Goal: Task Accomplishment & Management: Manage account settings

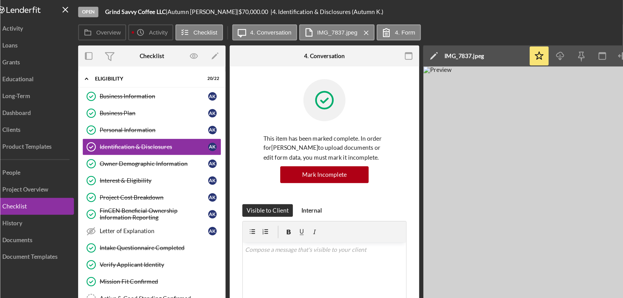
scroll to position [189, 0]
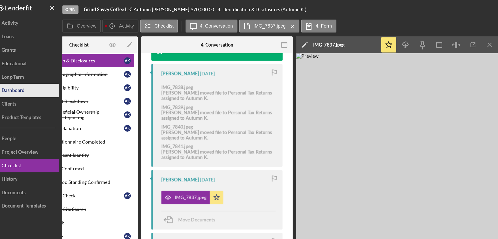
click at [40, 70] on button "Icon/Dashboard Dashboard" at bounding box center [31, 70] width 57 height 10
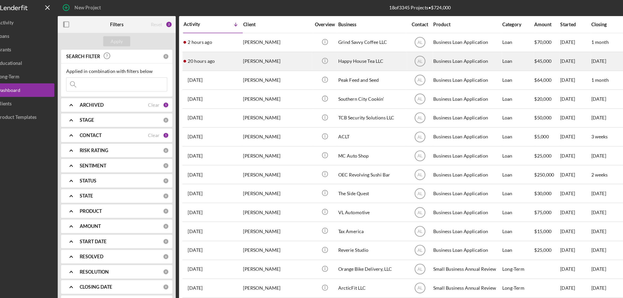
click at [221, 47] on div "[PERSON_NAME]" at bounding box center [231, 48] width 52 height 14
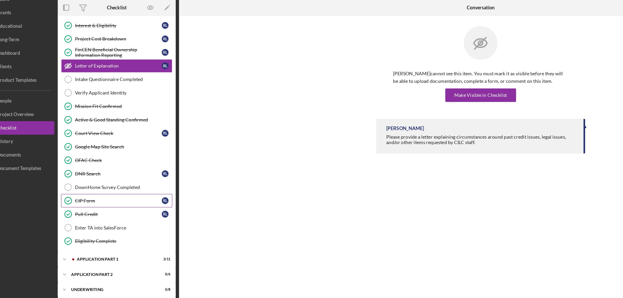
scroll to position [66, 0]
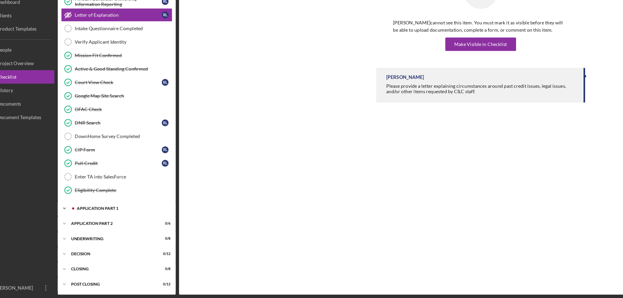
click at [112, 232] on div "Icon/Expander Application Part 1 3 / 11" at bounding box center [107, 229] width 91 height 10
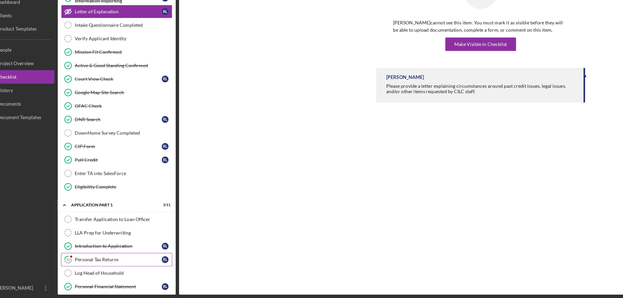
click at [100, 238] on div "Personal Tax Returns" at bounding box center [109, 268] width 67 height 4
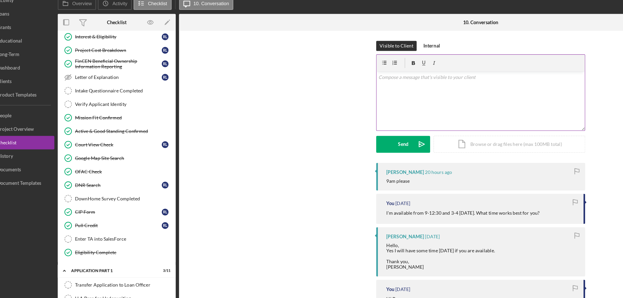
click at [347, 112] on div "v Color teal Color pink Remove color Add row above Add row below Add column bef…" at bounding box center [388, 95] width 160 height 45
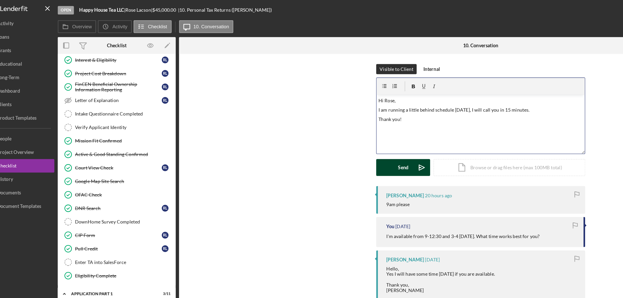
click at [322, 132] on button "Send Icon/icon-invite-send" at bounding box center [329, 129] width 42 height 13
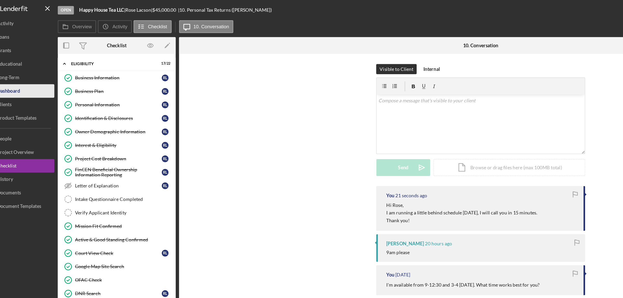
click at [39, 70] on button "Icon/Dashboard Dashboard" at bounding box center [31, 70] width 57 height 10
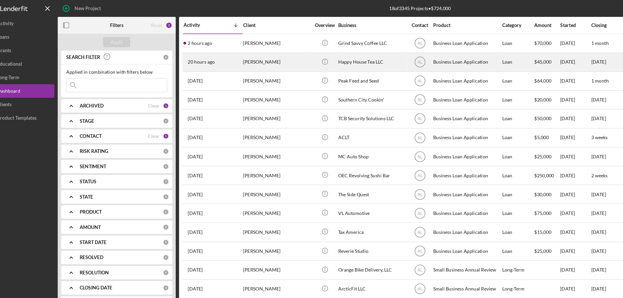
click at [210, 53] on div "[PERSON_NAME]" at bounding box center [231, 48] width 52 height 14
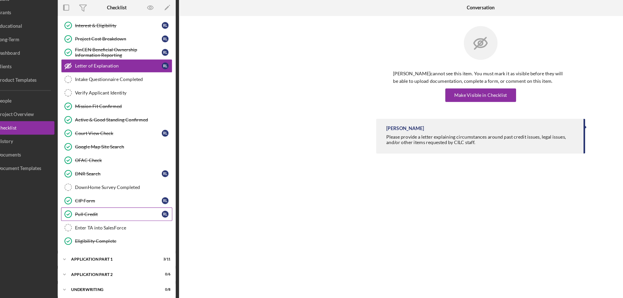
click at [97, 194] on div "Pull Credit" at bounding box center [109, 194] width 67 height 4
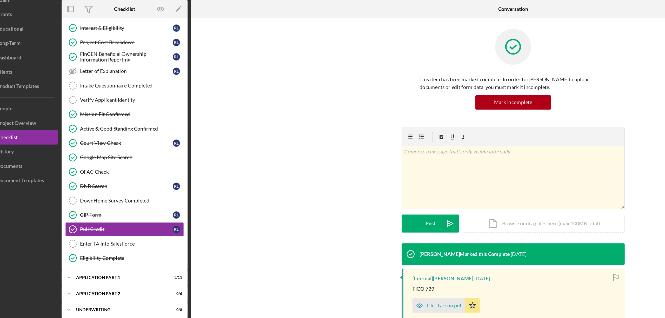
scroll to position [66, 0]
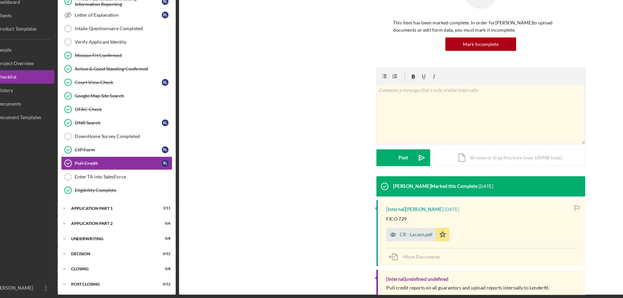
click at [337, 238] on div "CR - Lacson.pdf" at bounding box center [338, 249] width 25 height 4
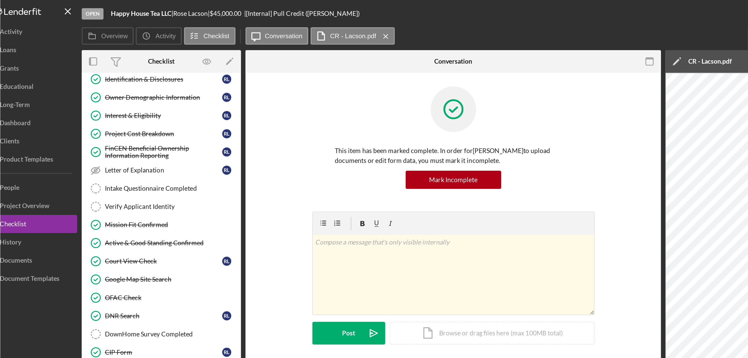
scroll to position [46, 0]
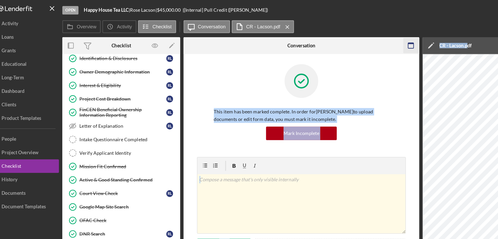
drag, startPoint x: 375, startPoint y: 29, endPoint x: 331, endPoint y: 39, distance: 44.5
click at [327, 39] on div "Overview Internal Workflow Stage Open Icon/Dropdown Arrow Archive (can unarchiv…" at bounding box center [279, 132] width 434 height 207
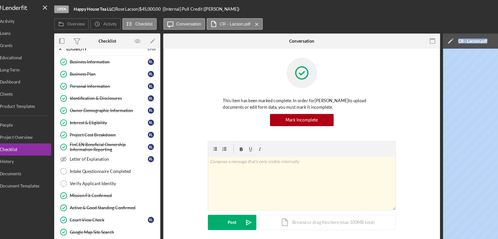
scroll to position [7, 0]
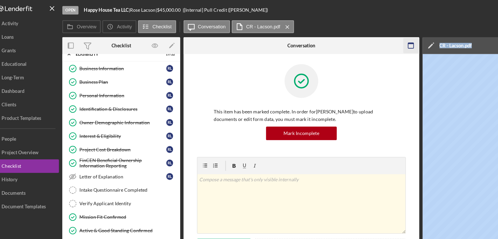
click at [334, 30] on icon "button" at bounding box center [331, 35] width 12 height 12
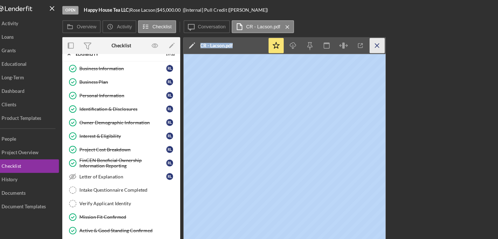
click at [304, 36] on line "button" at bounding box center [304, 34] width 3 height 3
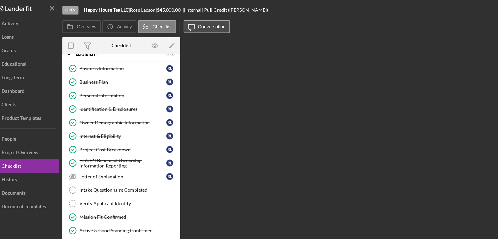
click at [167, 21] on label "Conversation" at bounding box center [178, 20] width 22 height 4
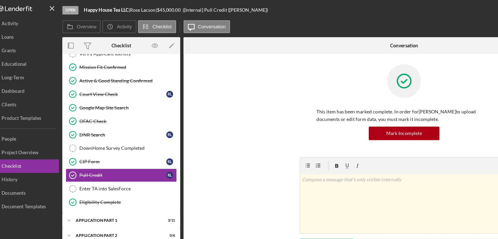
scroll to position [86, 0]
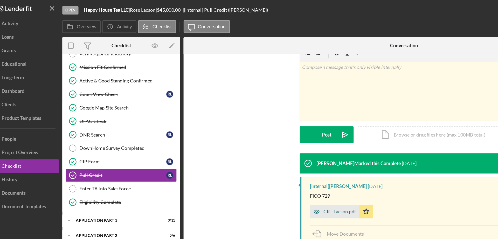
click at [280, 165] on div "CR - Lacson.pdf" at bounding box center [272, 163] width 38 height 10
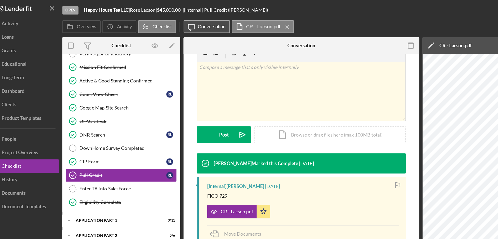
click at [175, 16] on button "Icon/Message Conversation" at bounding box center [174, 21] width 36 height 10
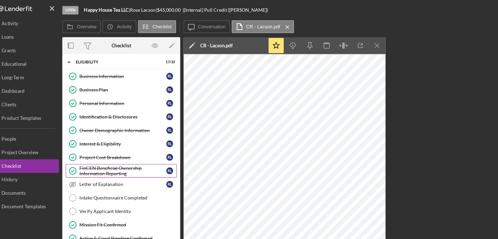
scroll to position [0, 0]
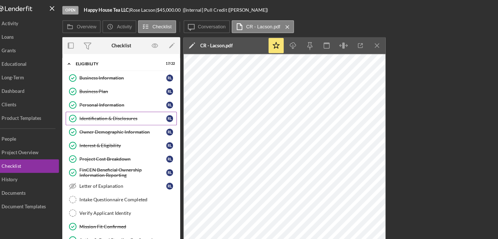
click at [101, 90] on div "Identification & Disclosures" at bounding box center [109, 91] width 67 height 4
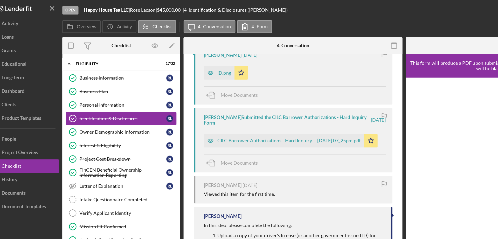
scroll to position [200, 0]
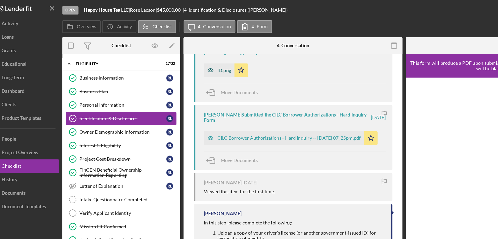
click at [181, 53] on icon "button" at bounding box center [176, 54] width 10 height 10
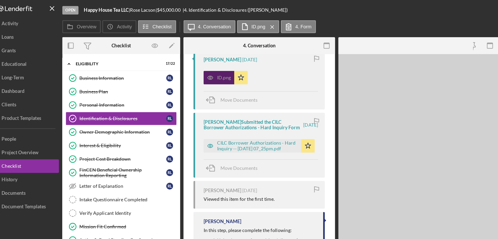
scroll to position [206, 0]
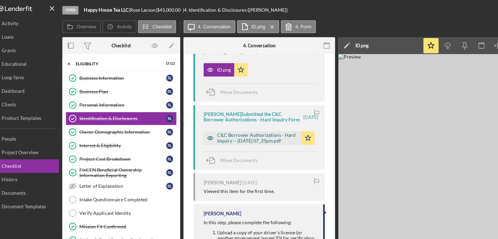
click at [197, 110] on div "CILC Borrower Authorizations - Hard Inquiry -- [DATE] 07_25pm.pdf" at bounding box center [213, 106] width 62 height 8
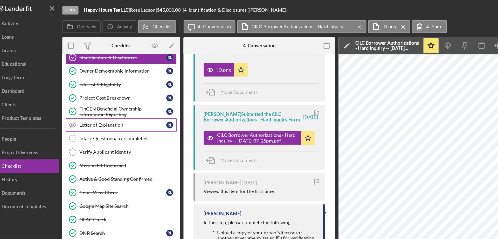
scroll to position [120, 0]
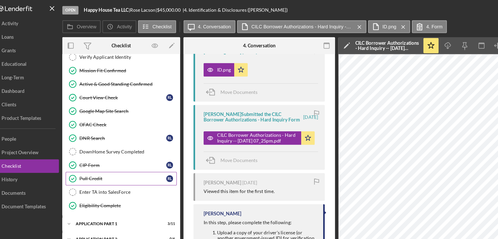
click at [94, 137] on div "Pull Credit" at bounding box center [109, 137] width 67 height 4
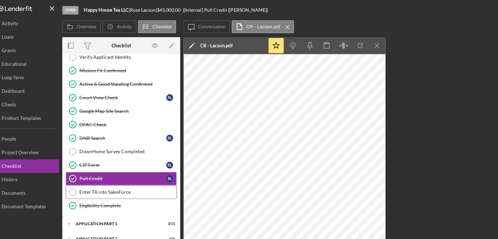
scroll to position [123, 0]
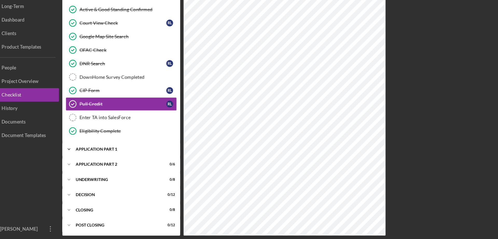
click at [111, 171] on div "Icon/Expander Application Part 1 3 / 11" at bounding box center [107, 169] width 91 height 10
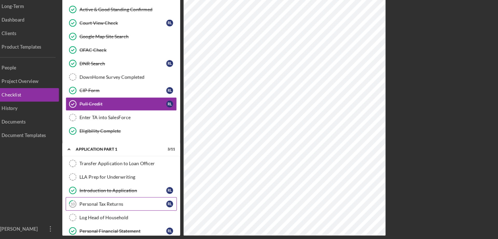
click at [89, 208] on link "10 Personal Tax Returns [PERSON_NAME]" at bounding box center [108, 211] width 86 height 10
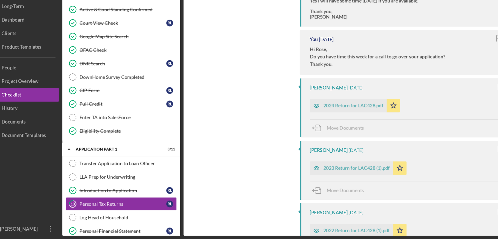
scroll to position [160, 0]
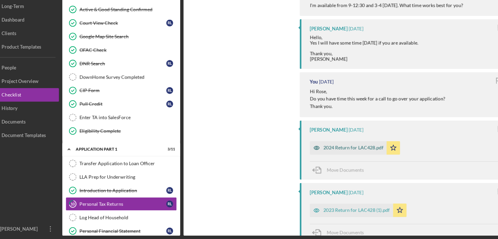
click at [275, 168] on div "2024 Return for LAC428.pdf" at bounding box center [286, 168] width 46 height 4
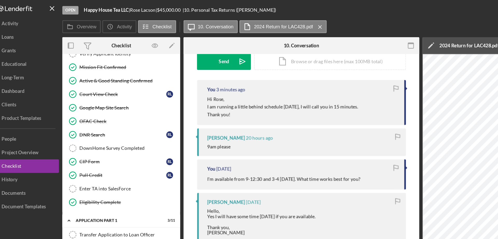
scroll to position [1, 0]
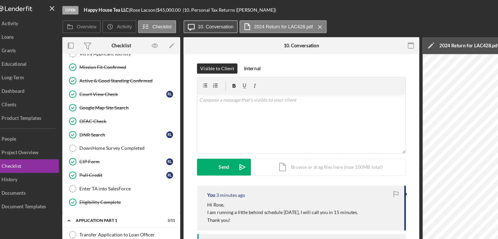
click at [186, 23] on button "Icon/Message 10. Conversation" at bounding box center [177, 21] width 42 height 10
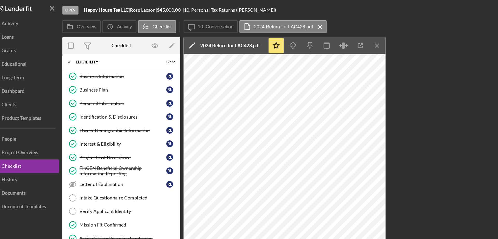
scroll to position [0, 0]
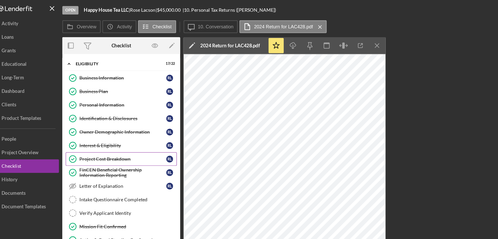
click at [98, 123] on div "Project Cost Breakdown" at bounding box center [109, 122] width 67 height 4
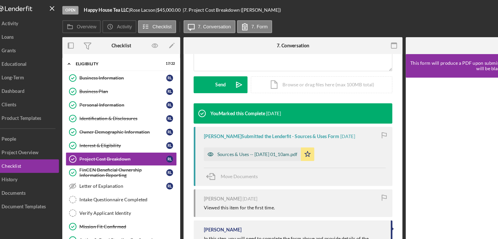
click at [226, 119] on div "Sources & Uses -- [DATE] 01_10am.pdf" at bounding box center [213, 119] width 62 height 4
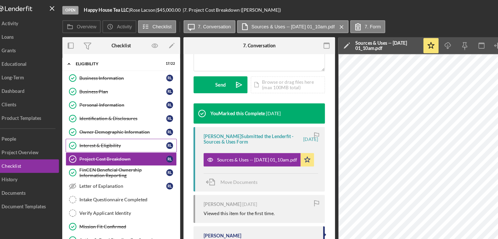
click at [112, 110] on div "Interest & Eligibility" at bounding box center [109, 112] width 67 height 4
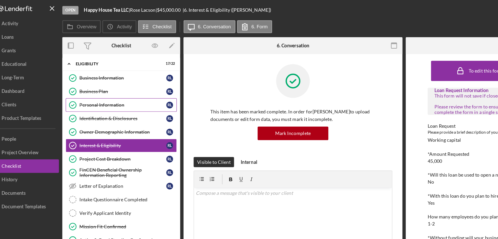
click at [99, 82] on div "Personal Information" at bounding box center [109, 81] width 67 height 4
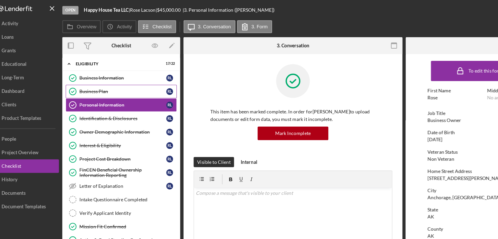
click at [99, 71] on div "Business Plan" at bounding box center [109, 70] width 67 height 4
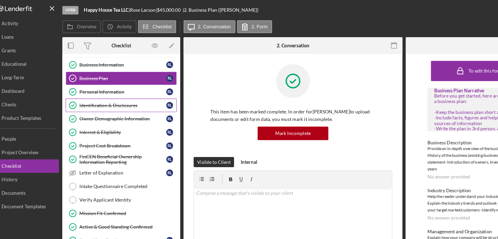
scroll to position [20, 0]
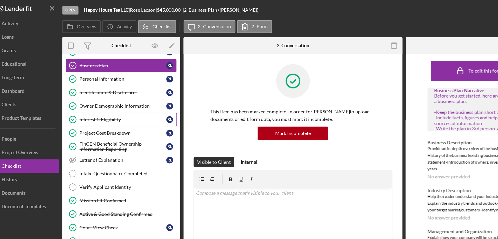
click at [104, 88] on link "Interest & Eligibility Interest & Eligibility [PERSON_NAME]" at bounding box center [108, 92] width 86 height 10
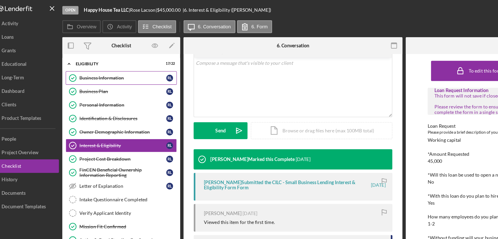
click at [98, 63] on link "Business Information Business Information [PERSON_NAME]" at bounding box center [108, 60] width 86 height 10
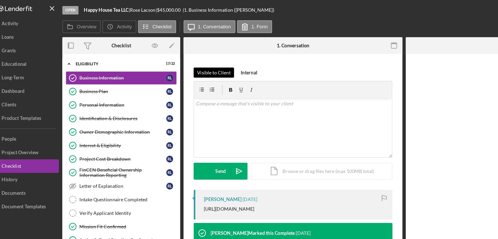
scroll to position [145, 0]
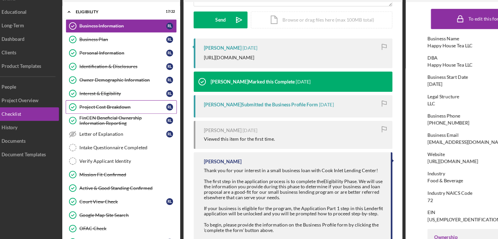
click at [105, 123] on div "Project Cost Breakdown" at bounding box center [109, 122] width 67 height 4
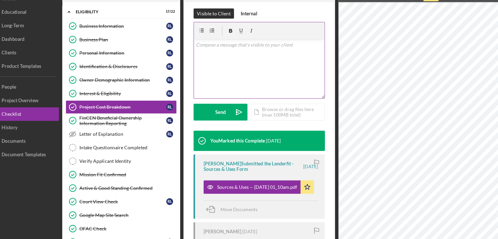
scroll to position [100, 0]
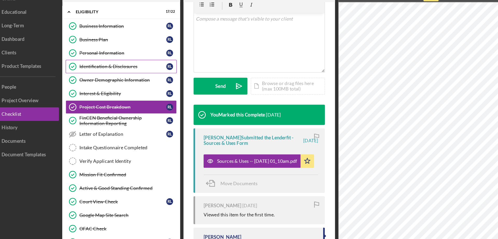
click at [102, 95] on link "Identification & Disclosures Identification & Disclosures [PERSON_NAME]" at bounding box center [108, 91] width 86 height 10
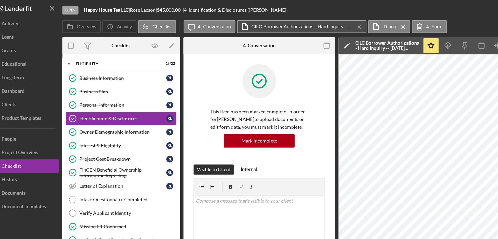
click at [253, 21] on label "CILC Borrower Authorizations - Hard Inquiry -- [DATE] 07_25pm.pdf" at bounding box center [247, 20] width 78 height 4
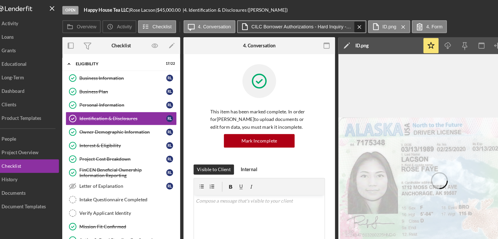
click at [291, 21] on icon "Icon/Menu Close" at bounding box center [291, 20] width 9 height 13
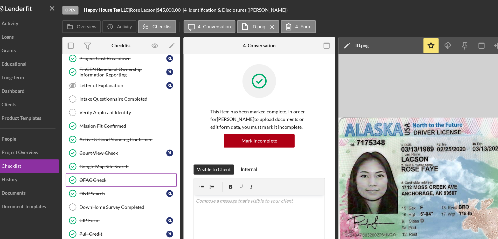
scroll to position [80, 0]
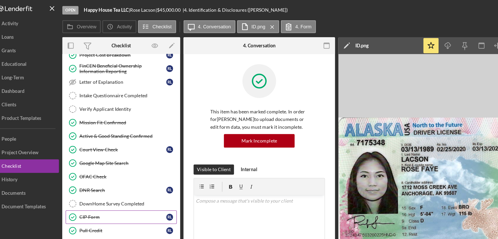
click at [98, 166] on div "CIP Form" at bounding box center [109, 167] width 67 height 4
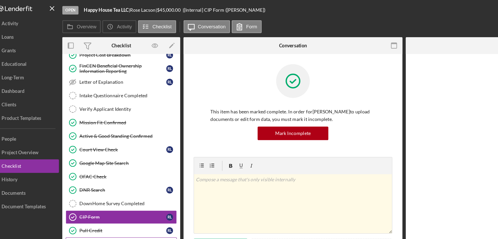
click at [97, 183] on link "Enter TA into SalesForce Enter TA into SalesForce" at bounding box center [108, 187] width 86 height 10
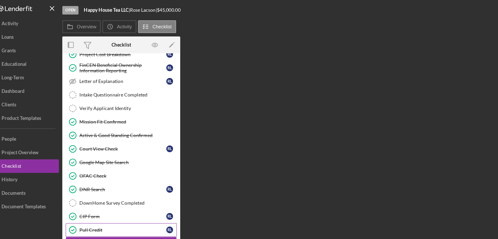
click at [102, 175] on div "Pull Credit" at bounding box center [109, 177] width 67 height 4
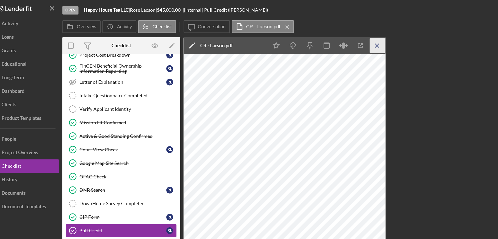
click at [300, 38] on icon "Icon/Menu Close" at bounding box center [305, 35] width 12 height 12
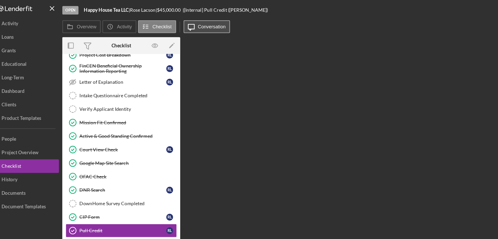
click at [170, 20] on label "Conversation" at bounding box center [178, 20] width 22 height 4
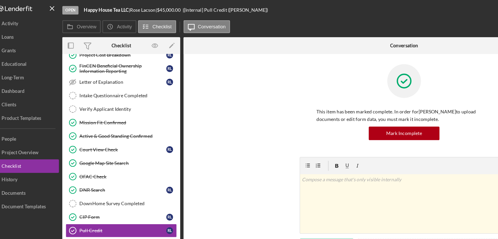
scroll to position [134, 0]
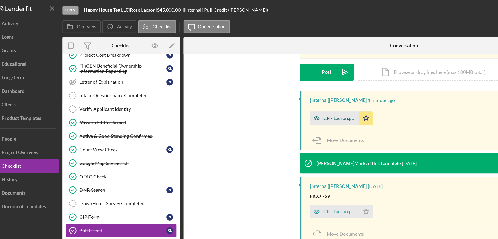
click at [278, 90] on div "CR - Lacson.pdf" at bounding box center [275, 91] width 25 height 4
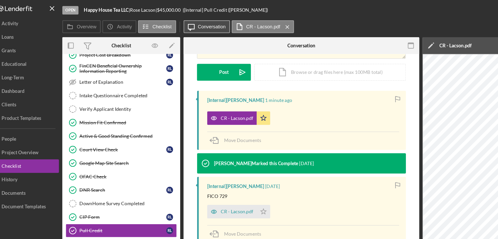
click at [175, 24] on button "Icon/Message Conversation" at bounding box center [174, 21] width 36 height 10
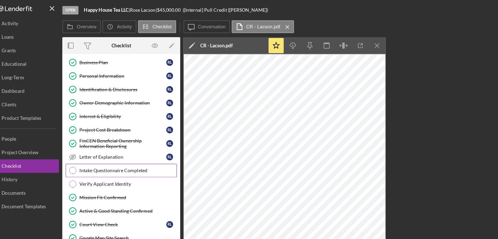
scroll to position [0, 0]
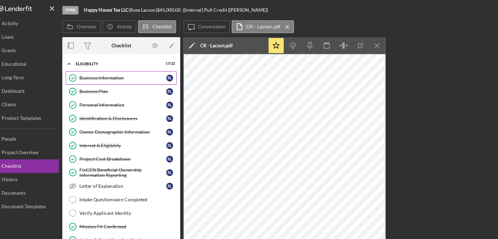
click at [109, 60] on div "Business Information" at bounding box center [109, 60] width 67 height 4
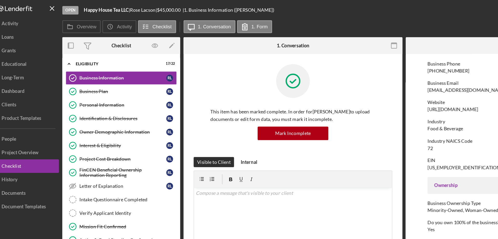
scroll to position [120, 0]
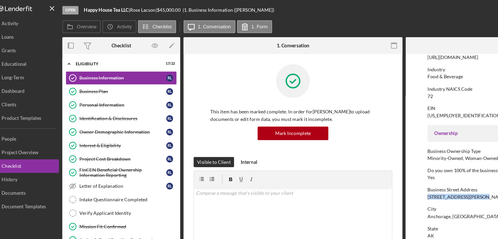
drag, startPoint x: 388, startPoint y: 151, endPoint x: 339, endPoint y: 151, distance: 48.8
click at [339, 151] on form "To edit this form you must mark this item incomplete Business Name Happy House …" at bounding box center [411, 139] width 169 height 194
copy div "[STREET_ADDRESS][PERSON_NAME]"
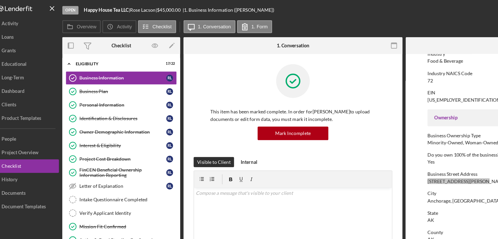
scroll to position [200, 0]
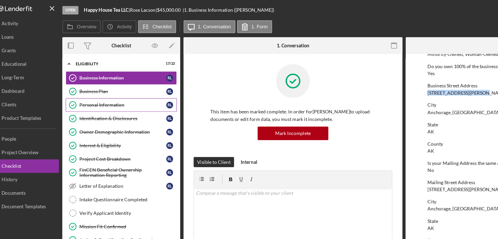
click at [97, 80] on div "Personal Information" at bounding box center [109, 81] width 67 height 4
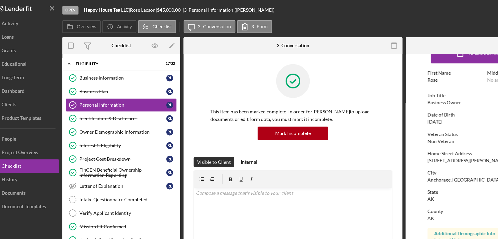
scroll to position [20, 0]
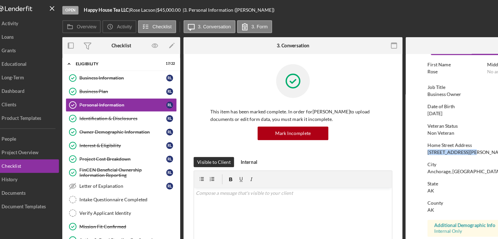
drag, startPoint x: 373, startPoint y: 116, endPoint x: 340, endPoint y: 116, distance: 33.0
click at [340, 116] on form "To edit this form you must mark this item incomplete First Name [PERSON_NAME] M…" at bounding box center [411, 139] width 169 height 194
copy div "[STREET_ADDRESS][PERSON_NAME]"
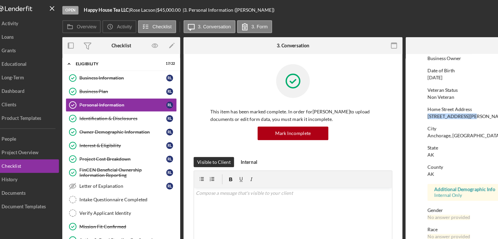
scroll to position [48, 0]
click at [321, 40] on icon "button" at bounding box center [318, 35] width 12 height 12
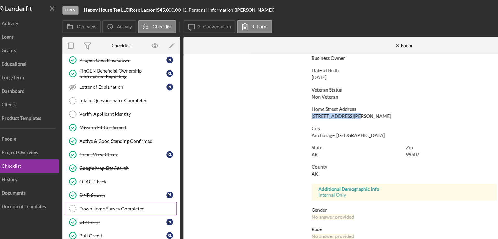
scroll to position [120, 0]
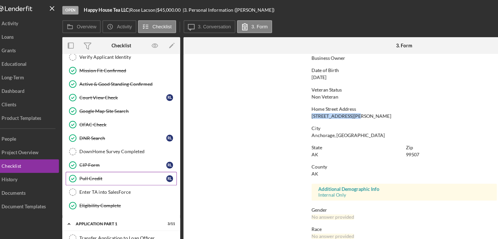
drag, startPoint x: 96, startPoint y: 137, endPoint x: 85, endPoint y: 134, distance: 11.9
click at [96, 137] on div "Pull Credit" at bounding box center [109, 137] width 67 height 4
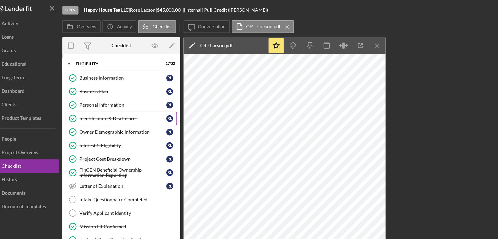
click at [106, 94] on link "Identification & Disclosures Identification & Disclosures [PERSON_NAME]" at bounding box center [108, 91] width 86 height 10
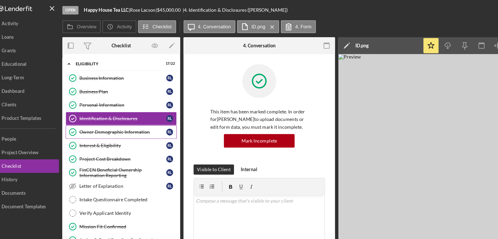
click at [77, 100] on div "Owner Demographic Information" at bounding box center [109, 101] width 67 height 4
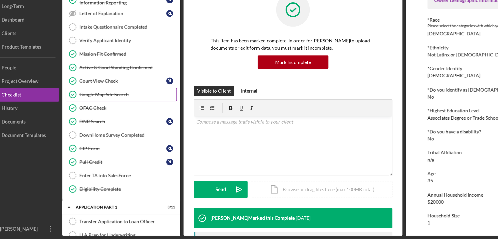
scroll to position [80, 0]
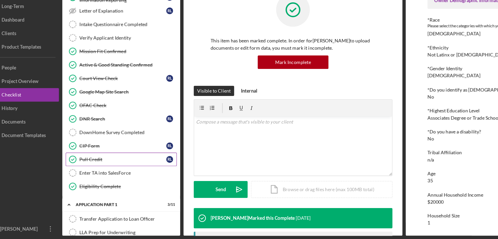
click at [107, 176] on div "Pull Credit" at bounding box center [109, 177] width 67 height 4
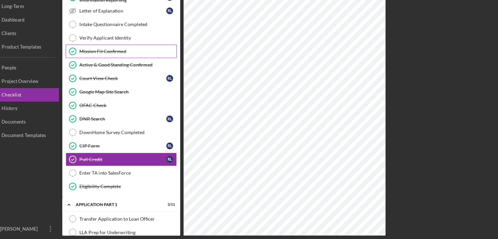
click at [112, 93] on div "Mission Fit Confirmed" at bounding box center [113, 94] width 75 height 4
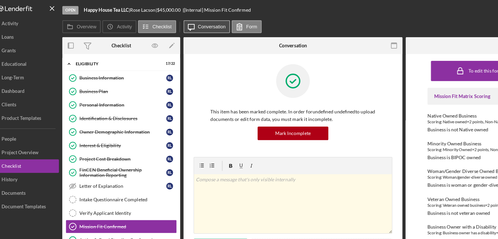
click at [180, 22] on label "Conversation" at bounding box center [178, 20] width 22 height 4
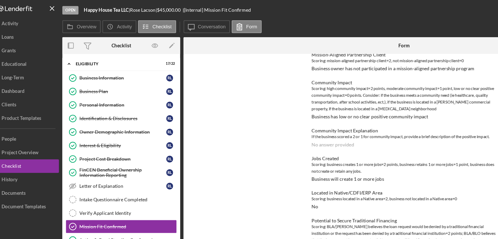
scroll to position [193, 0]
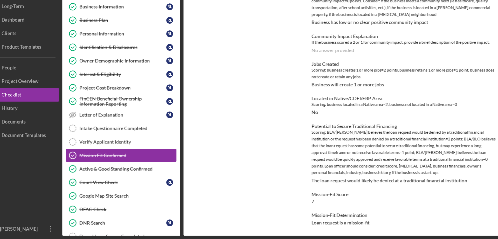
click at [200, 150] on div "To edit this form you must mark this item incomplete Mission Fit Matrix Scoring…" at bounding box center [326, 139] width 340 height 194
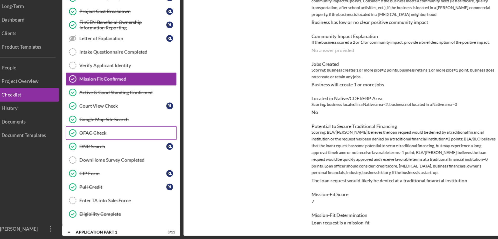
scroll to position [60, 0]
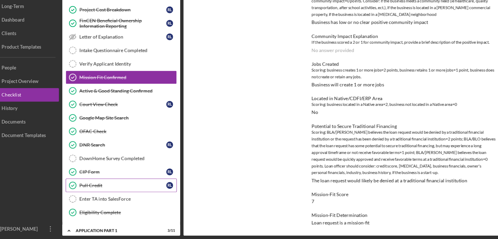
click at [91, 198] on div "Pull Credit" at bounding box center [109, 197] width 67 height 4
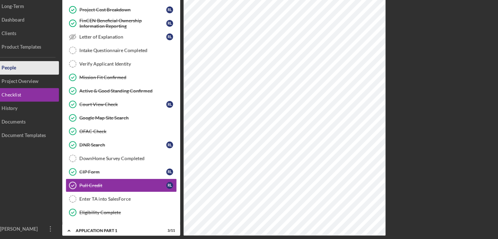
click at [35, 107] on button "People" at bounding box center [31, 107] width 57 height 10
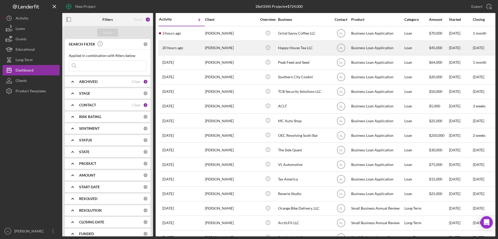
click at [238, 54] on div "[PERSON_NAME]" at bounding box center [231, 48] width 52 height 14
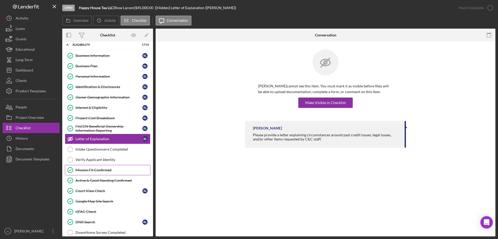
scroll to position [56, 0]
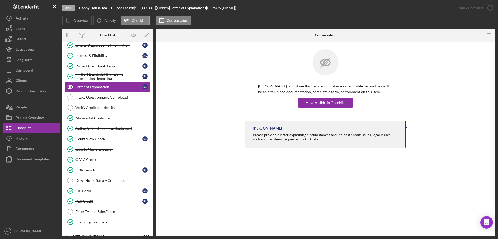
click at [85, 199] on div "Pull Credit" at bounding box center [109, 201] width 67 height 4
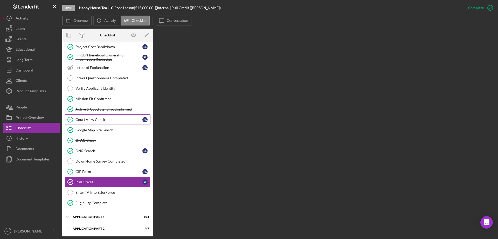
scroll to position [123, 0]
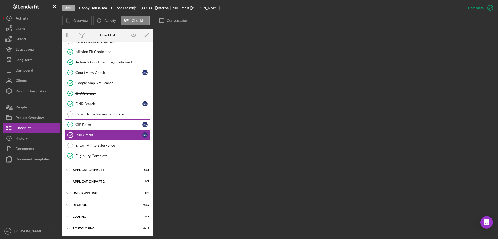
click at [101, 120] on link "CIP Form CIP Form [PERSON_NAME]" at bounding box center [108, 124] width 86 height 10
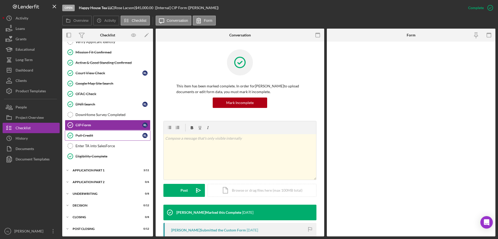
scroll to position [123, 0]
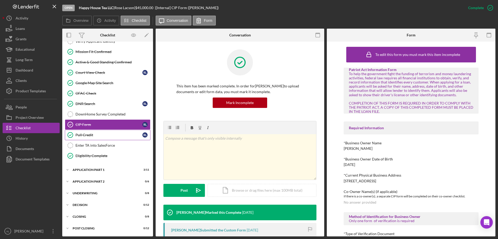
click at [103, 133] on div "Pull Credit" at bounding box center [109, 135] width 67 height 4
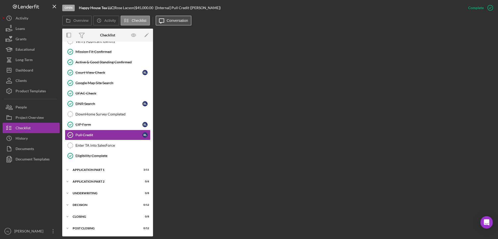
click at [167, 24] on icon "Icon/Message" at bounding box center [161, 20] width 13 height 13
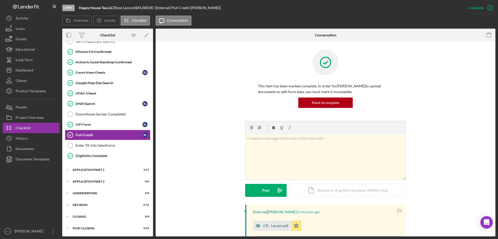
click at [273, 225] on div "CR - Lacson.pdf" at bounding box center [275, 225] width 25 height 4
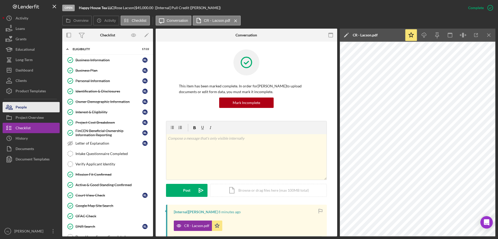
click at [39, 109] on button "People" at bounding box center [31, 107] width 57 height 10
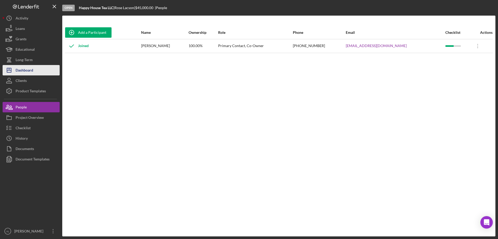
click at [52, 69] on button "Icon/Dashboard Dashboard" at bounding box center [31, 70] width 57 height 10
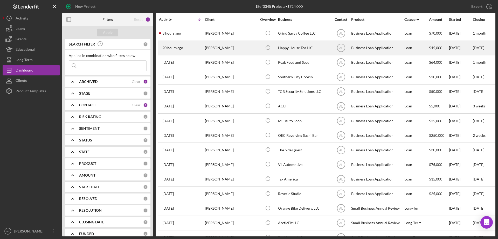
click at [238, 51] on div "[PERSON_NAME]" at bounding box center [231, 48] width 52 height 14
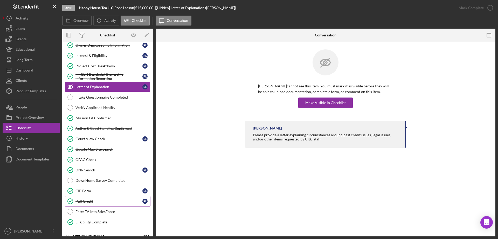
scroll to position [123, 0]
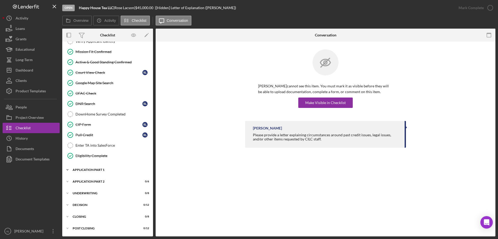
click at [105, 167] on div "Icon/Expander Application Part 1 3 / 11" at bounding box center [107, 169] width 91 height 10
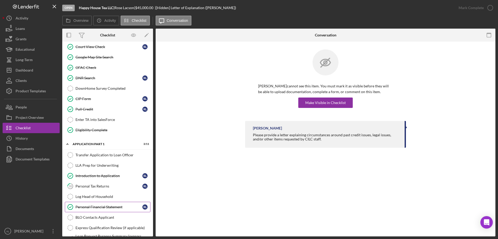
scroll to position [148, 0]
click at [108, 185] on div "Personal Tax Returns" at bounding box center [109, 186] width 67 height 4
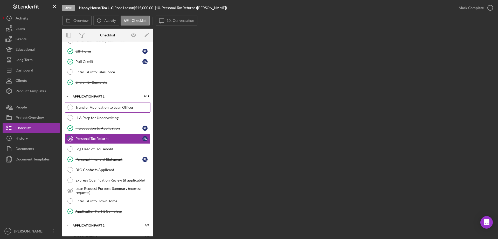
scroll to position [200, 0]
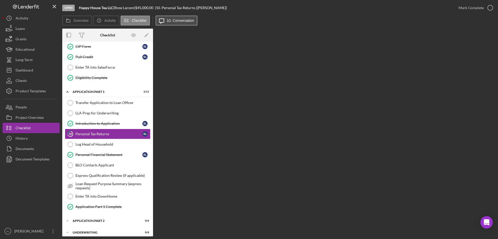
click at [182, 20] on label "10. Conversation" at bounding box center [181, 20] width 28 height 4
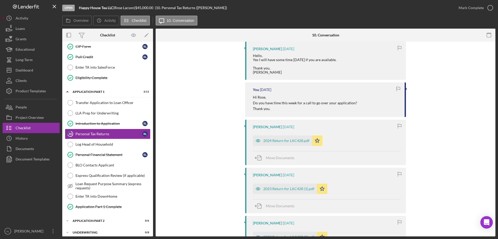
scroll to position [208, 0]
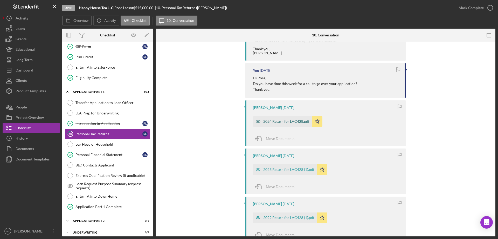
click at [284, 126] on div "2024 Return for LAC428.pdf" at bounding box center [282, 121] width 59 height 10
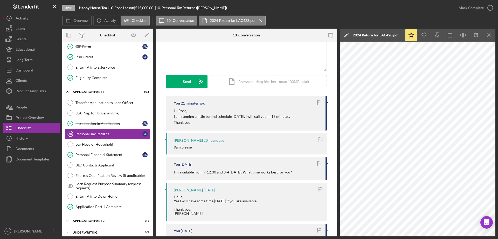
scroll to position [0, 0]
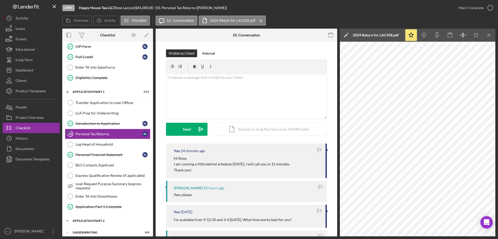
click at [89, 218] on div "Icon/Expander Application Part 2 0 / 6" at bounding box center [107, 220] width 91 height 10
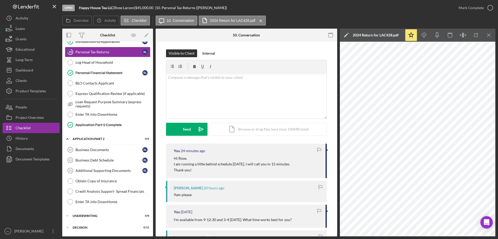
scroll to position [304, 0]
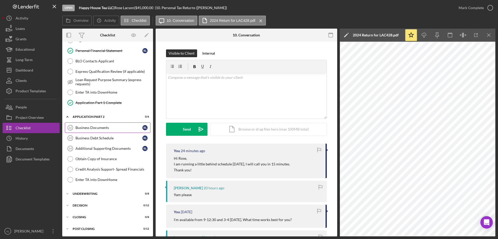
click at [115, 130] on link "Business Documents 12 Business Documents R L" at bounding box center [108, 127] width 86 height 10
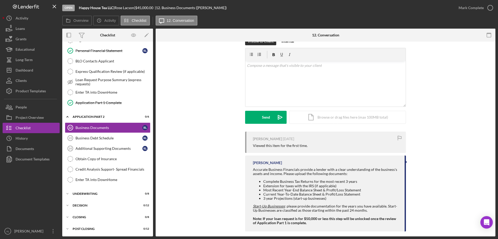
scroll to position [17, 0]
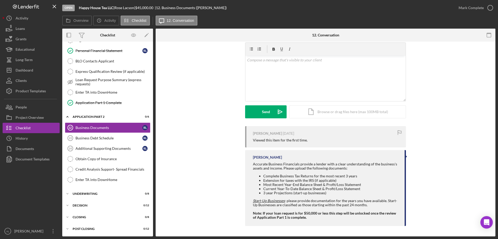
click at [447, 96] on div "Visible to Client Internal v Color teal Color pink Remove color Add row above A…" at bounding box center [326, 79] width 324 height 94
click at [103, 138] on div "Business Debt Schedule" at bounding box center [109, 138] width 67 height 4
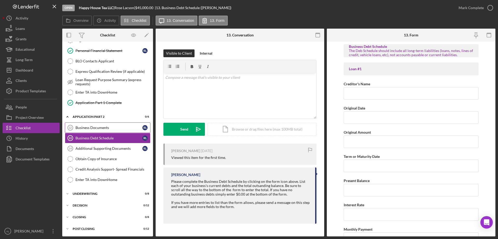
click at [108, 125] on div "Business Documents" at bounding box center [109, 127] width 67 height 4
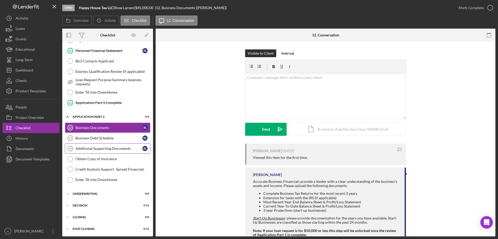
click at [119, 151] on link "Additional Supporting Documents 14 Additional Supporting Documents R L" at bounding box center [108, 148] width 86 height 10
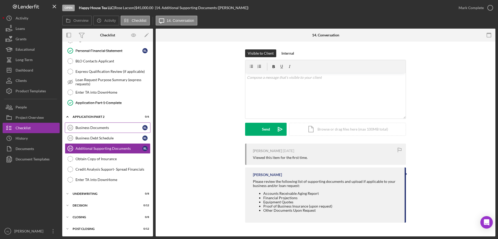
click at [124, 126] on div "Business Documents" at bounding box center [109, 127] width 67 height 4
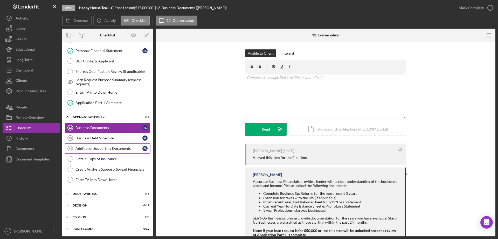
click at [114, 147] on div "Additional Supporting Documents" at bounding box center [109, 148] width 67 height 4
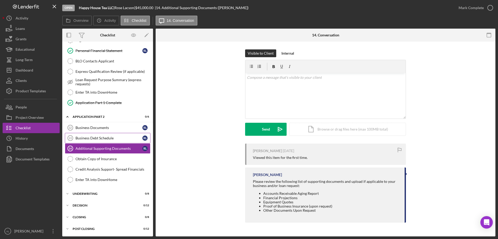
click at [112, 137] on div "Business Debt Schedule" at bounding box center [109, 138] width 67 height 4
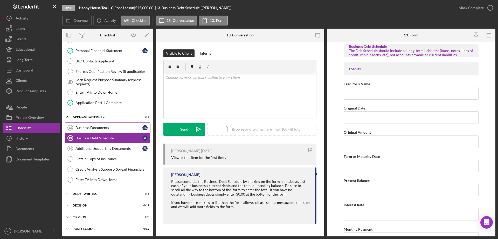
click at [104, 127] on div "Business Documents" at bounding box center [109, 127] width 67 height 4
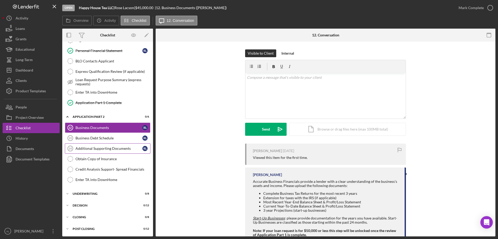
click at [107, 147] on div "Additional Supporting Documents" at bounding box center [109, 148] width 67 height 4
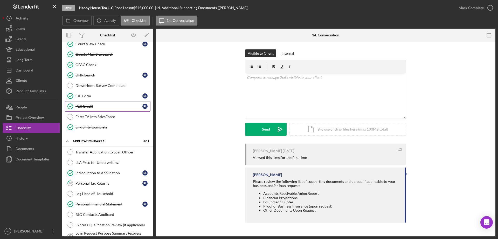
scroll to position [148, 0]
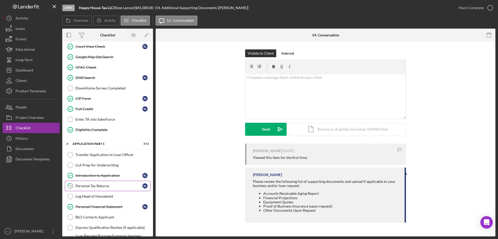
click at [104, 187] on div "Personal Tax Returns" at bounding box center [109, 186] width 67 height 4
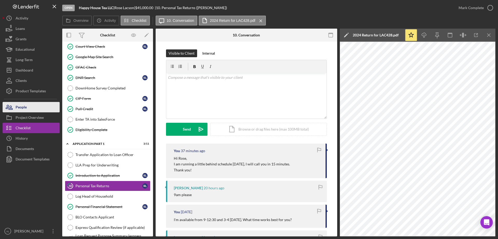
click at [47, 111] on button "People" at bounding box center [31, 107] width 57 height 10
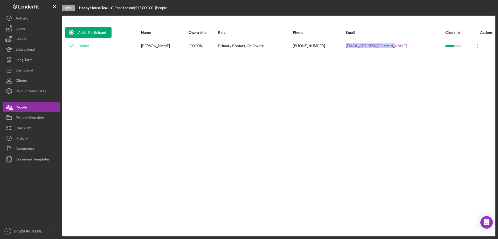
drag, startPoint x: 401, startPoint y: 47, endPoint x: 357, endPoint y: 47, distance: 43.9
click at [357, 47] on tr "Joined Rose Lacson 100.00% Primary Contact, Co-Owner (907) 250-8082 rose.lacson…" at bounding box center [279, 46] width 428 height 14
copy tr "[EMAIL_ADDRESS][DOMAIN_NAME]"
click at [36, 130] on button "Checklist" at bounding box center [31, 128] width 57 height 10
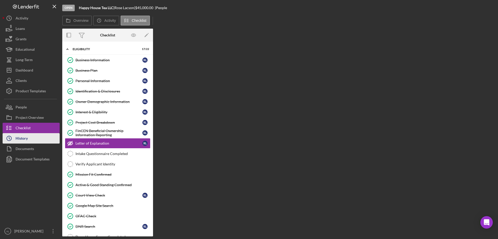
scroll to position [4, 0]
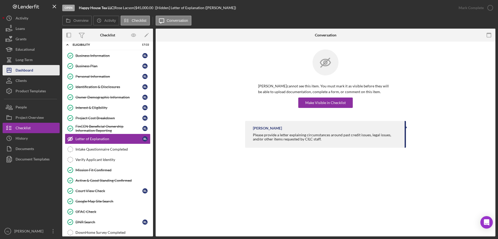
click at [38, 69] on button "Icon/Dashboard Dashboard" at bounding box center [31, 70] width 57 height 10
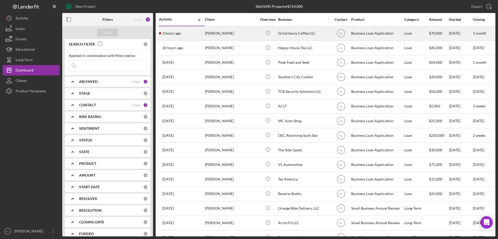
click at [224, 31] on div "[PERSON_NAME]" at bounding box center [231, 33] width 52 height 14
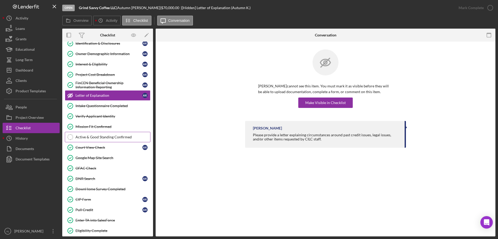
scroll to position [123, 0]
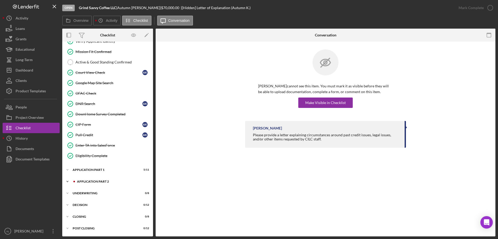
click at [94, 179] on div "Icon/Expander Application Part 2 1 / 6" at bounding box center [107, 181] width 91 height 10
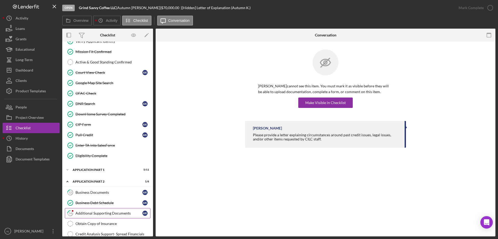
click at [112, 212] on div "Additional Supporting Documents" at bounding box center [109, 213] width 67 height 4
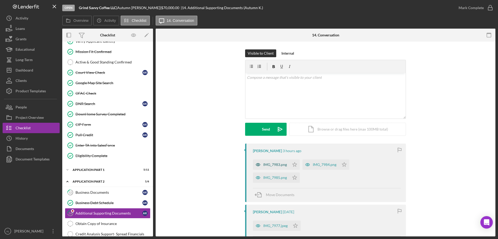
click at [269, 165] on div "IMG_7983.png" at bounding box center [275, 164] width 24 height 4
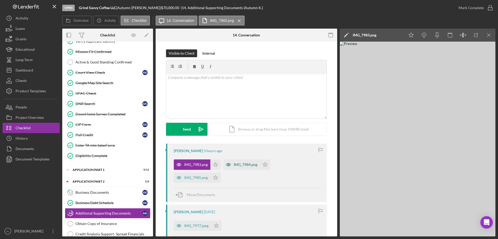
click at [245, 163] on div "IMG_7984.png" at bounding box center [246, 164] width 24 height 4
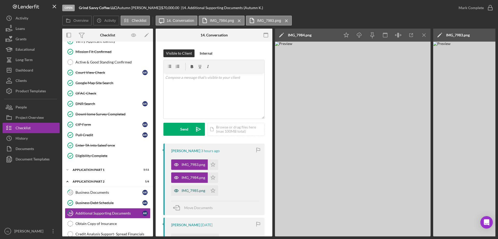
click at [194, 189] on div "IMG_7985.png" at bounding box center [194, 190] width 24 height 4
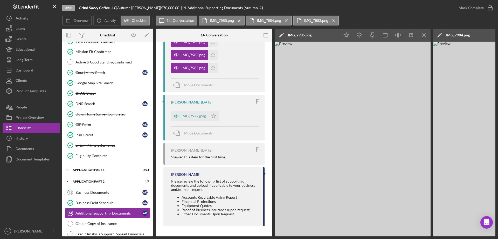
scroll to position [124, 0]
click at [187, 113] on div "IMG_7977.jpeg" at bounding box center [194, 115] width 24 height 4
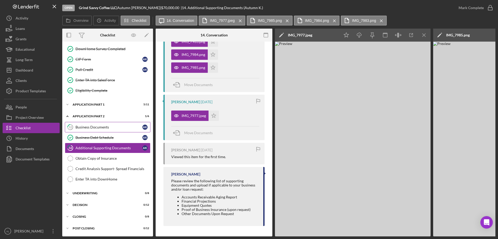
click at [103, 128] on link "12 Business Documents A K" at bounding box center [108, 127] width 86 height 10
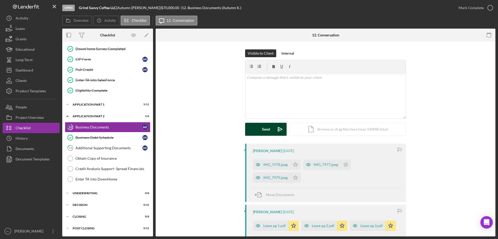
scroll to position [52, 0]
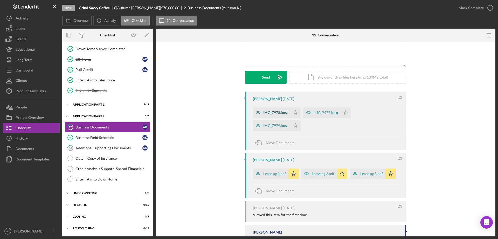
click at [283, 115] on div "IMG_7978.jpeg" at bounding box center [271, 112] width 37 height 10
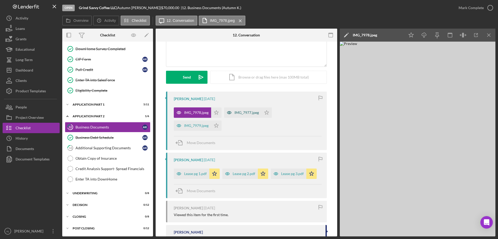
click at [249, 112] on div "IMG_7977.jpeg" at bounding box center [247, 112] width 24 height 4
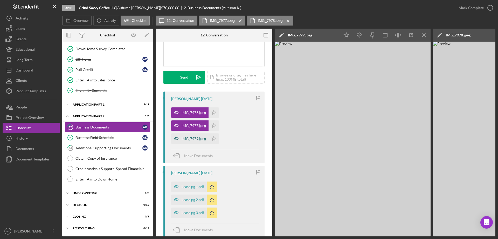
click at [190, 138] on div "IMG_7979.jpeg" at bounding box center [194, 138] width 24 height 4
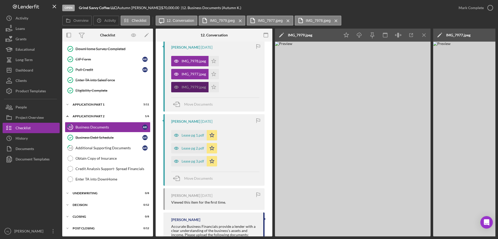
scroll to position [104, 0]
click at [193, 133] on div "Lease pg 1.pdf" at bounding box center [193, 134] width 23 height 4
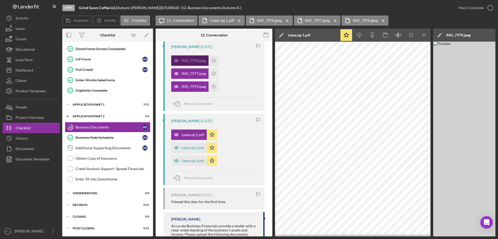
click at [197, 60] on div "IMG_7978.jpeg" at bounding box center [194, 60] width 24 height 4
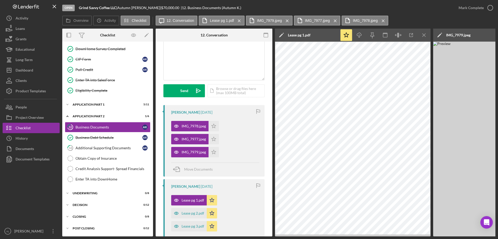
scroll to position [0, 0]
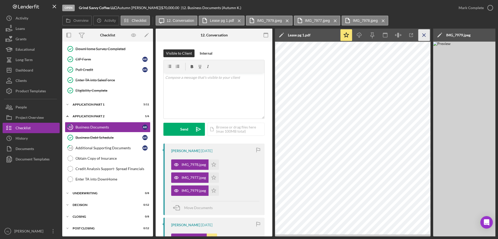
click at [425, 38] on icon "Icon/Menu Close" at bounding box center [425, 35] width 12 height 12
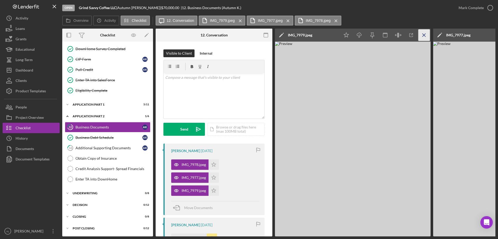
click at [423, 38] on icon "Icon/Menu Close" at bounding box center [425, 35] width 12 height 12
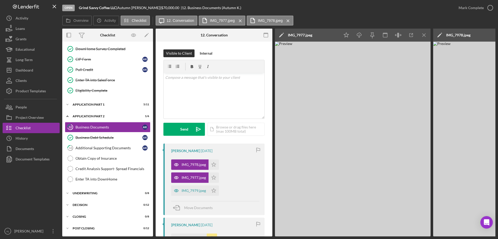
click at [423, 38] on icon "Icon/Menu Close" at bounding box center [425, 35] width 12 height 12
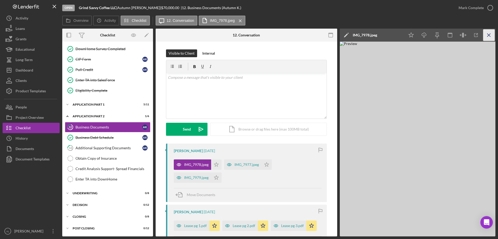
click at [490, 33] on icon "Icon/Menu Close" at bounding box center [490, 35] width 12 height 12
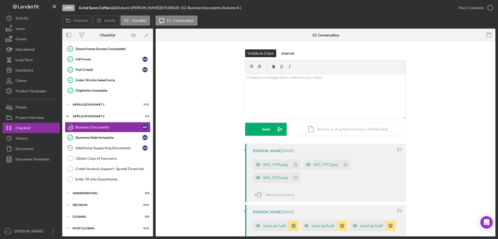
scroll to position [104, 0]
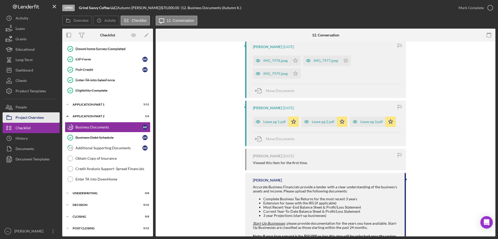
click at [30, 117] on div "Project Overview" at bounding box center [30, 118] width 28 height 12
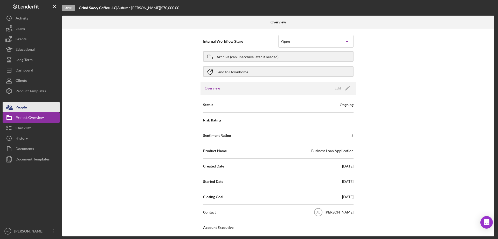
click at [39, 107] on button "People" at bounding box center [31, 107] width 57 height 10
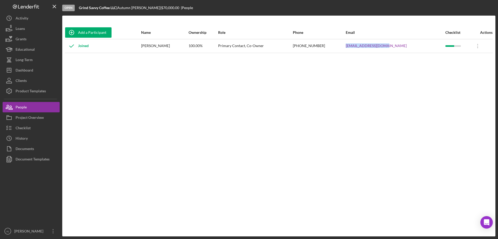
drag, startPoint x: 411, startPoint y: 45, endPoint x: 362, endPoint y: 45, distance: 48.8
click at [362, 45] on tr "Joined Autumn Kruzick 100.00% Primary Contact, Co-Owner (907) 953-7170 autokruz…" at bounding box center [279, 46] width 428 height 14
copy tr "autokruz62@gmail.com"
click at [276, 152] on div "Add a Participant Name Ownership Role Phone Email Checklist Actions Joined Autu…" at bounding box center [279, 126] width 434 height 200
